Goal: Task Accomplishment & Management: Manage account settings

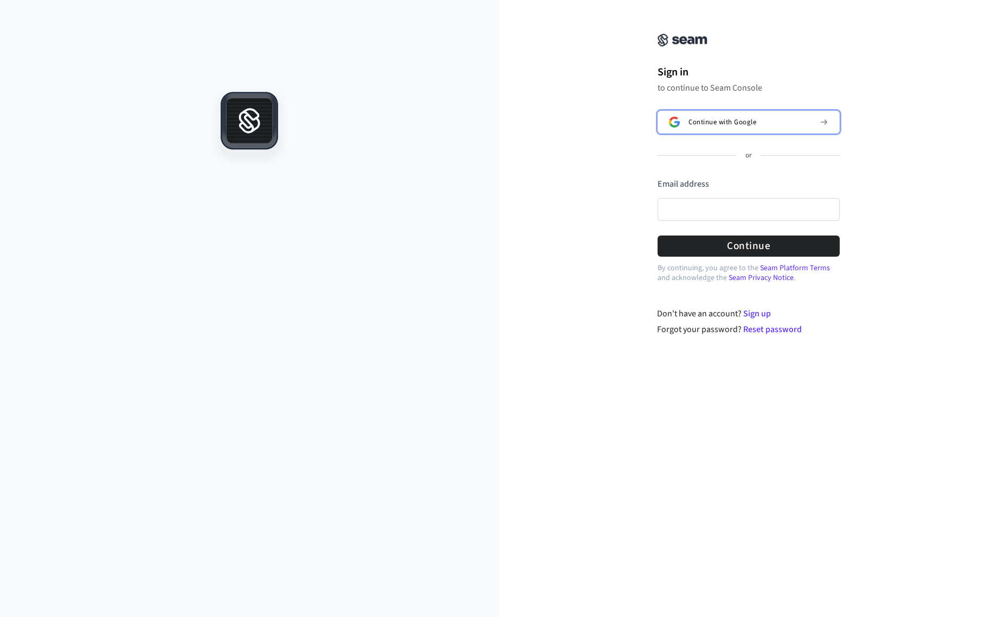
click at [711, 118] on span "Continue with Google" at bounding box center [723, 122] width 68 height 9
click at [714, 123] on span "Continue with Google" at bounding box center [723, 122] width 68 height 9
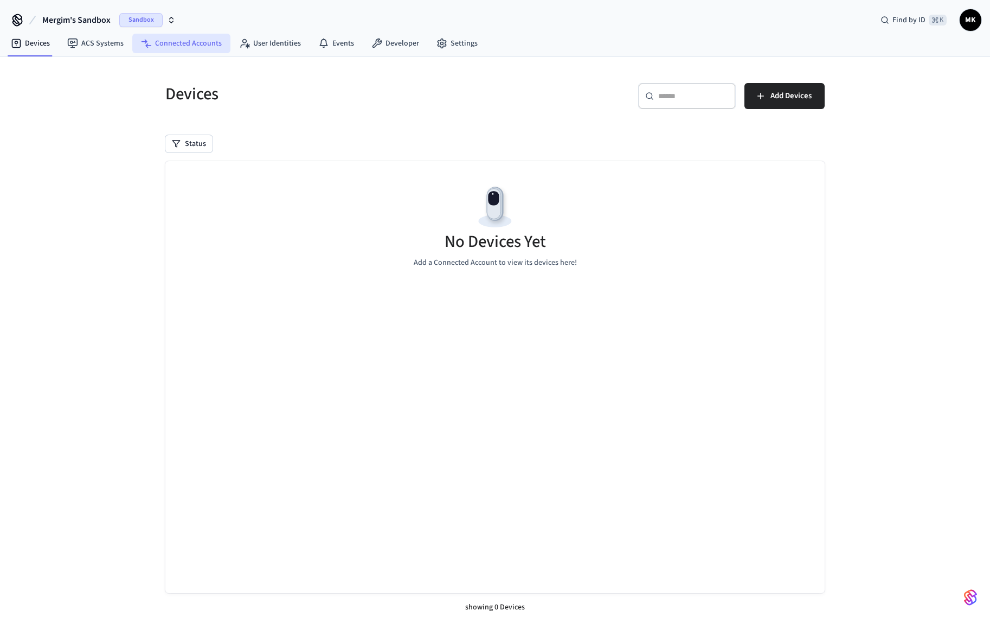
click at [179, 42] on link "Connected Accounts" at bounding box center [181, 44] width 98 height 20
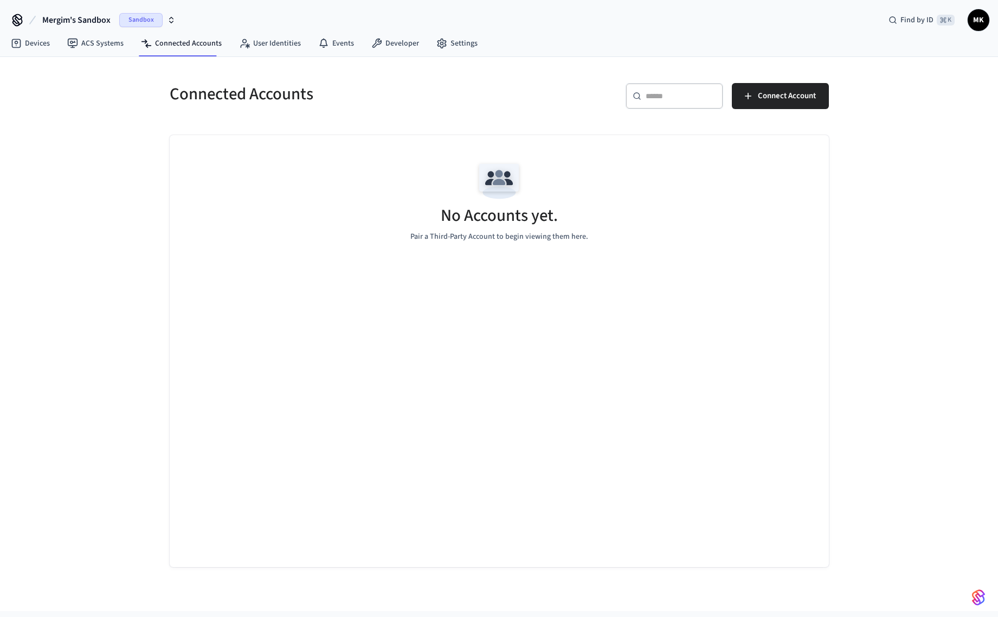
click at [449, 195] on div "No Accounts yet. Pair a Third-Party Account to begin viewing them here." at bounding box center [499, 199] width 659 height 129
click at [785, 92] on span "Connect Account" at bounding box center [787, 96] width 58 height 14
